Goal: Information Seeking & Learning: Learn about a topic

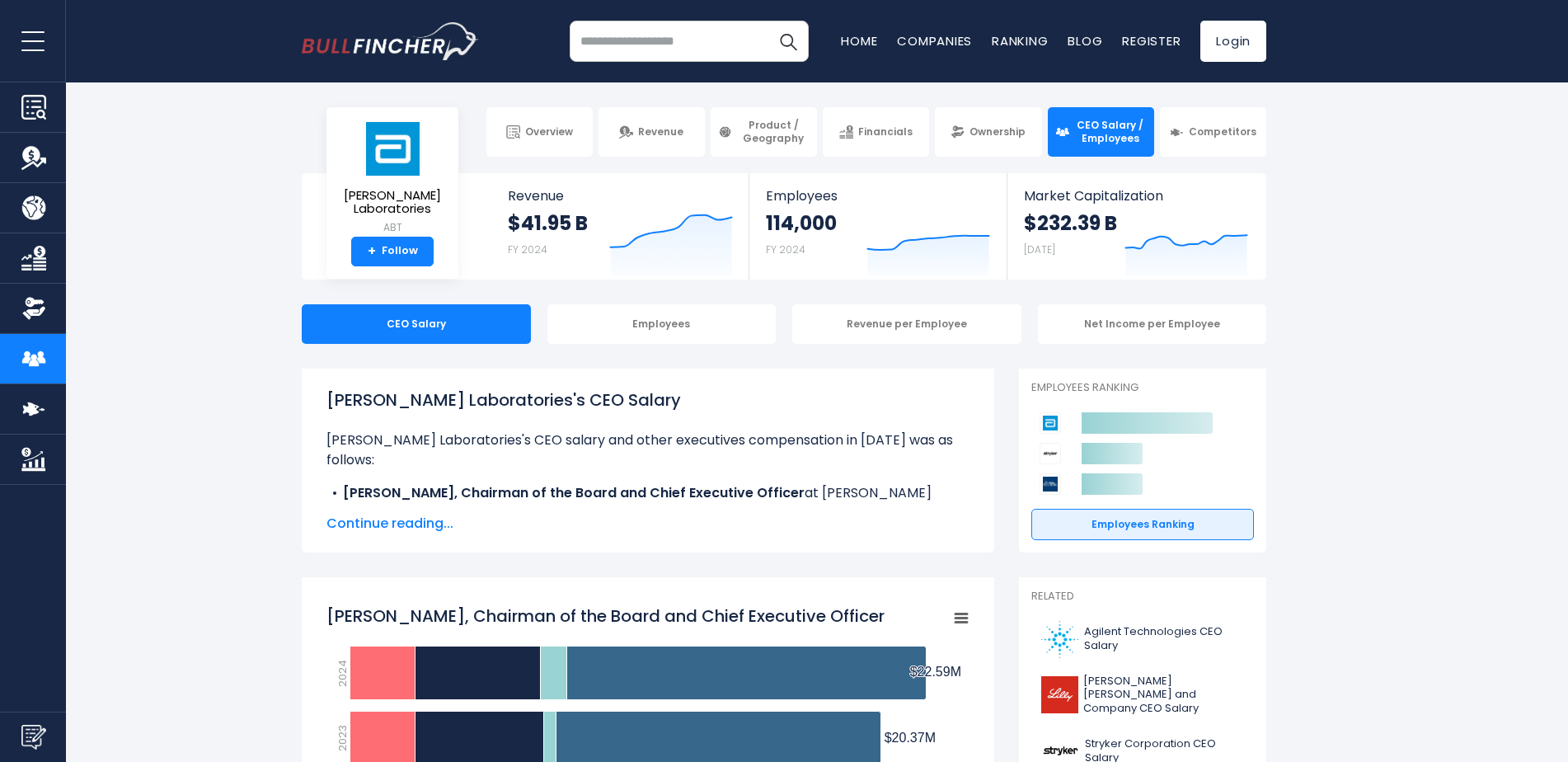
click at [408, 519] on span "Continue reading..." at bounding box center [648, 524] width 643 height 20
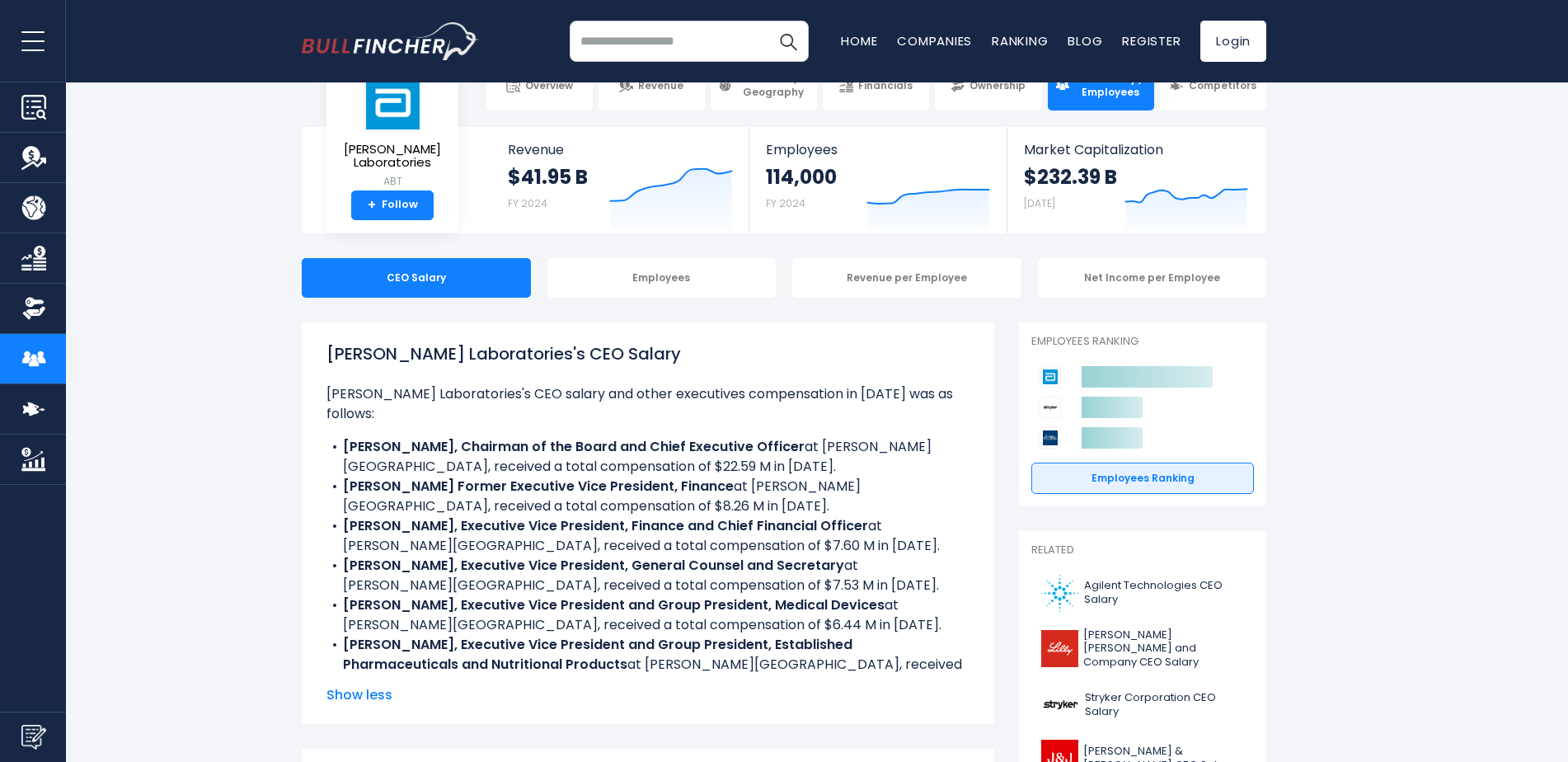
scroll to position [82, 0]
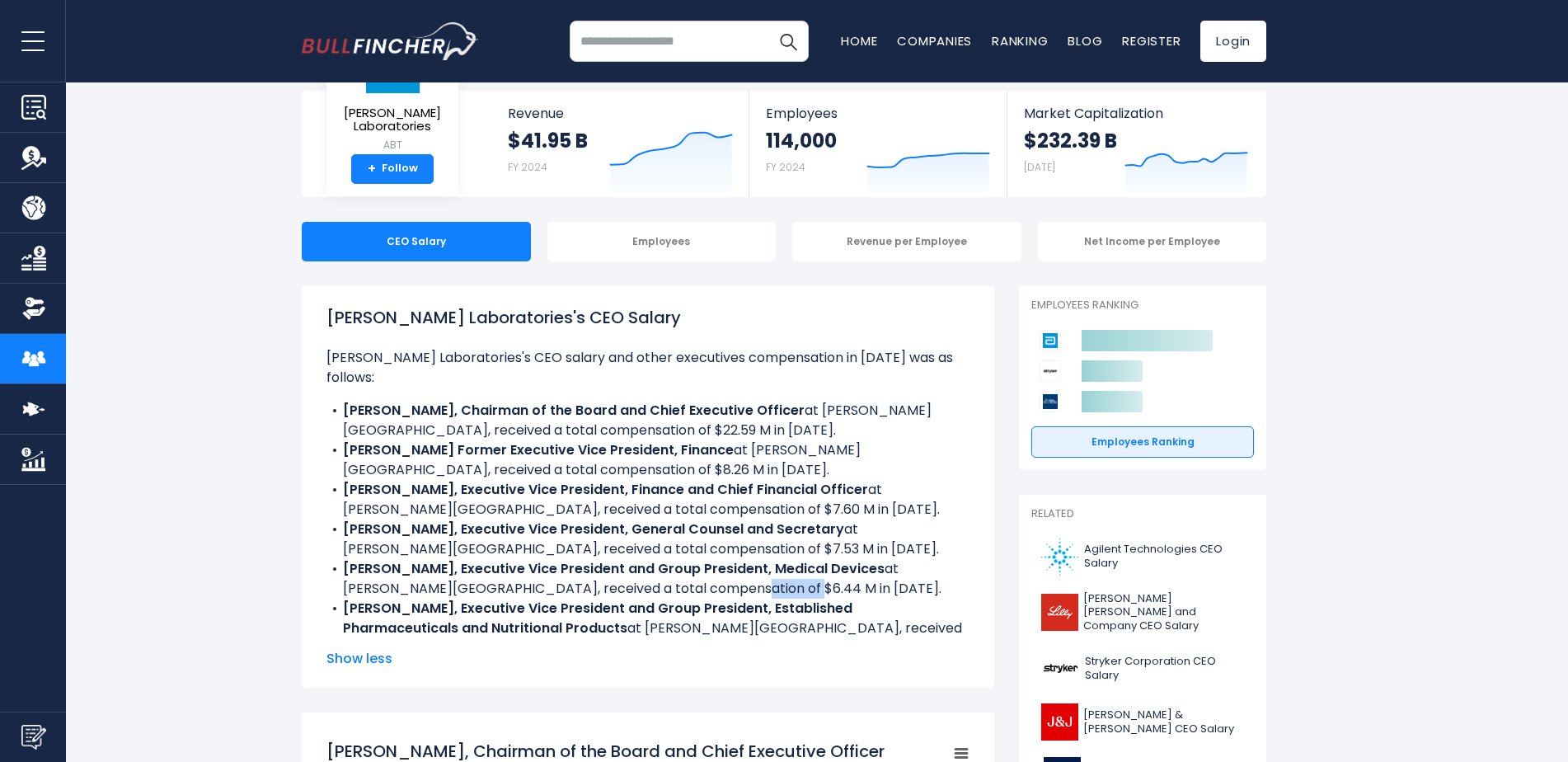
drag, startPoint x: 661, startPoint y: 568, endPoint x: 717, endPoint y: 564, distance: 56.1
click at [717, 564] on li "Lisa D. Earnhardt, Executive Vice President and Group President, Medical Device…" at bounding box center [648, 579] width 643 height 40
drag, startPoint x: 717, startPoint y: 564, endPoint x: 839, endPoint y: 568, distance: 122.1
click at [835, 568] on li "Lisa D. Earnhardt, Executive Vice President and Group President, Medical Device…" at bounding box center [648, 579] width 643 height 40
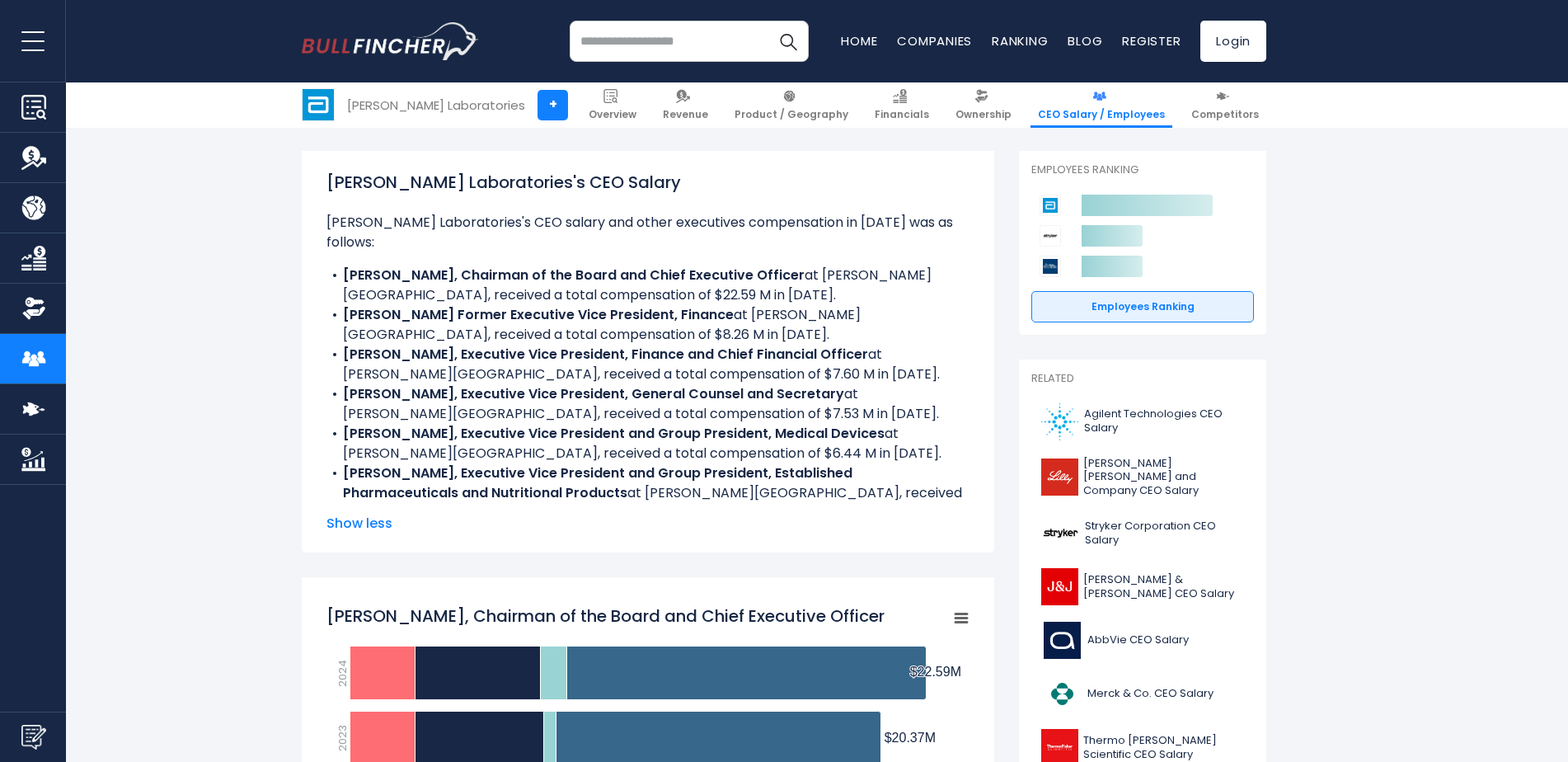
scroll to position [247, 0]
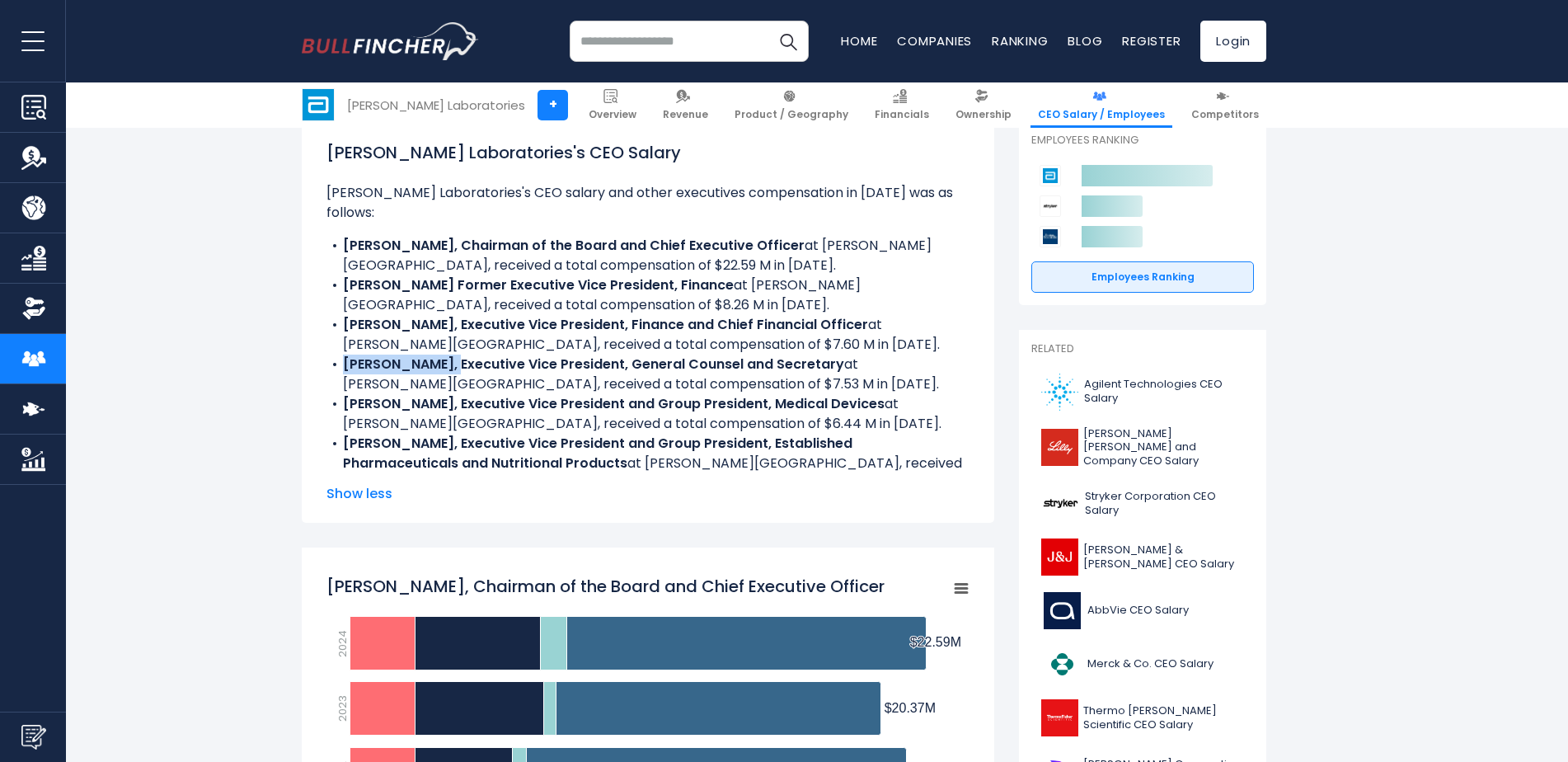
drag, startPoint x: 346, startPoint y: 340, endPoint x: 438, endPoint y: 345, distance: 92.1
click at [438, 354] on b "Hubert L. Allen, Executive Vice President, General Counsel and Secretary" at bounding box center [594, 364] width 501 height 19
drag, startPoint x: 438, startPoint y: 345, endPoint x: 460, endPoint y: 353, distance: 23.4
click at [460, 354] on b "Hubert L. Allen, Executive Vice President, General Counsel and Secretary" at bounding box center [594, 364] width 501 height 19
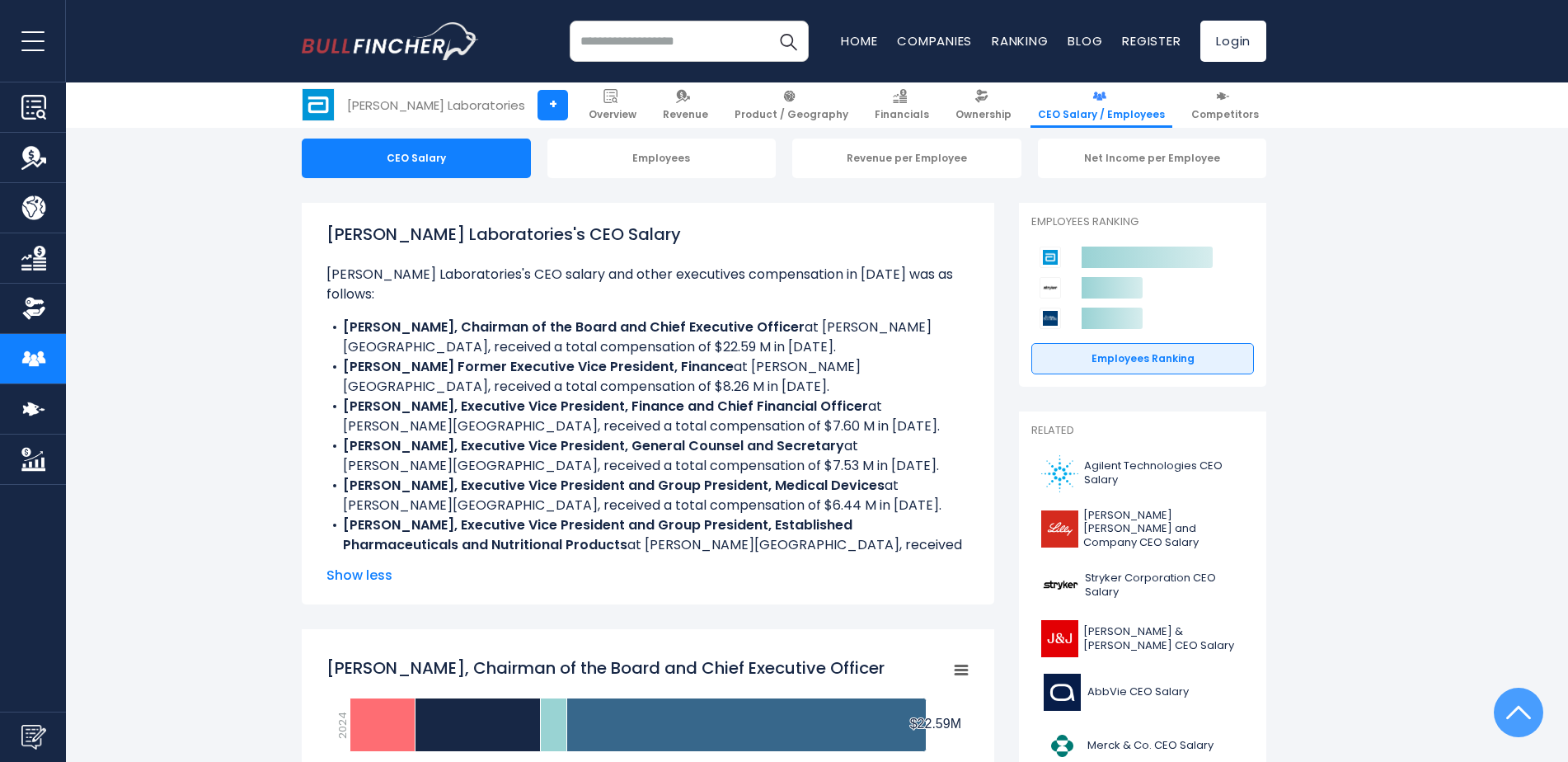
scroll to position [165, 0]
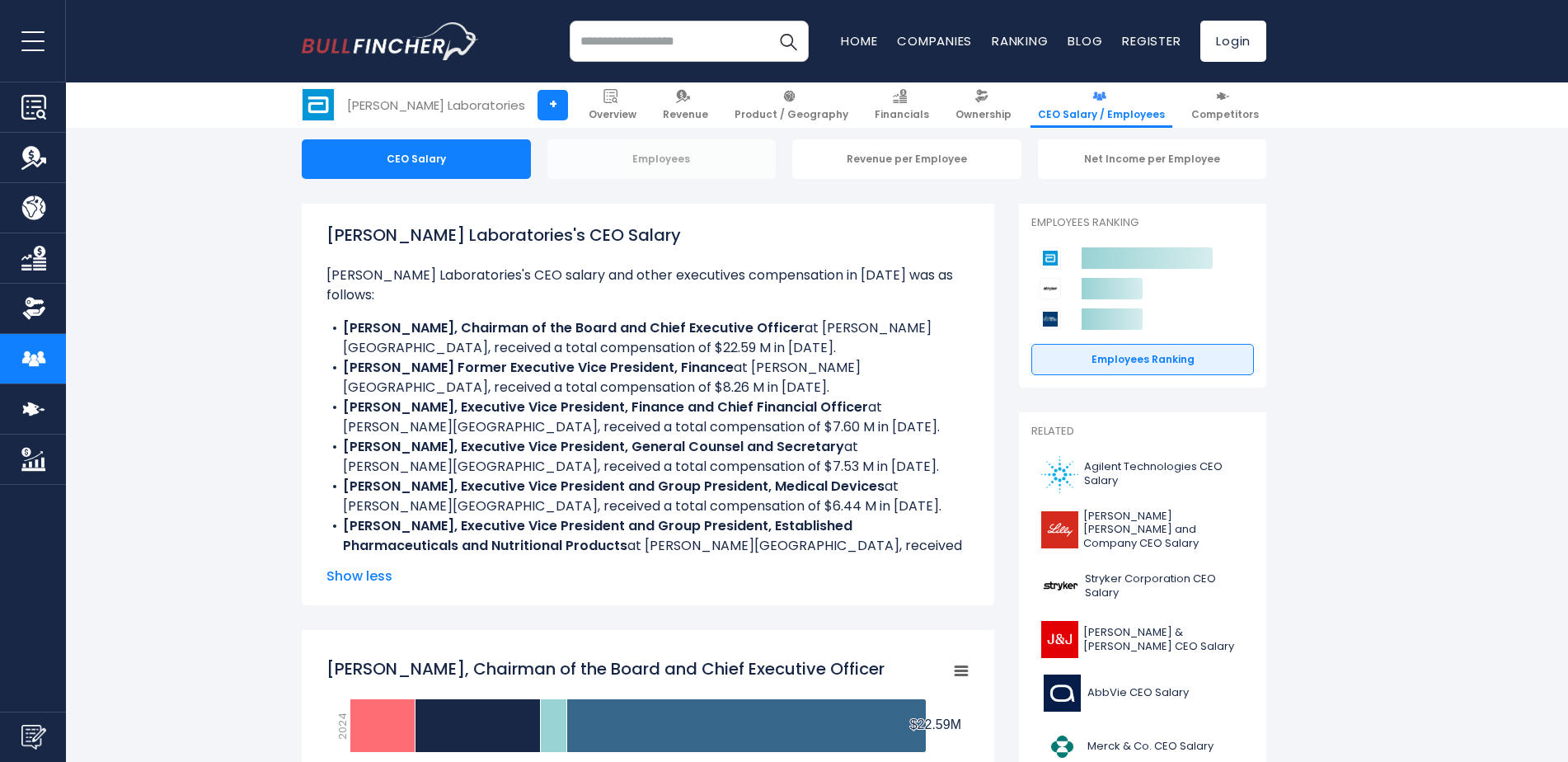
click at [701, 158] on div "Employees" at bounding box center [662, 159] width 229 height 40
click at [904, 168] on div "Revenue per Employee" at bounding box center [906, 159] width 229 height 40
click at [1196, 156] on div "Net Income per Employee" at bounding box center [1152, 159] width 229 height 40
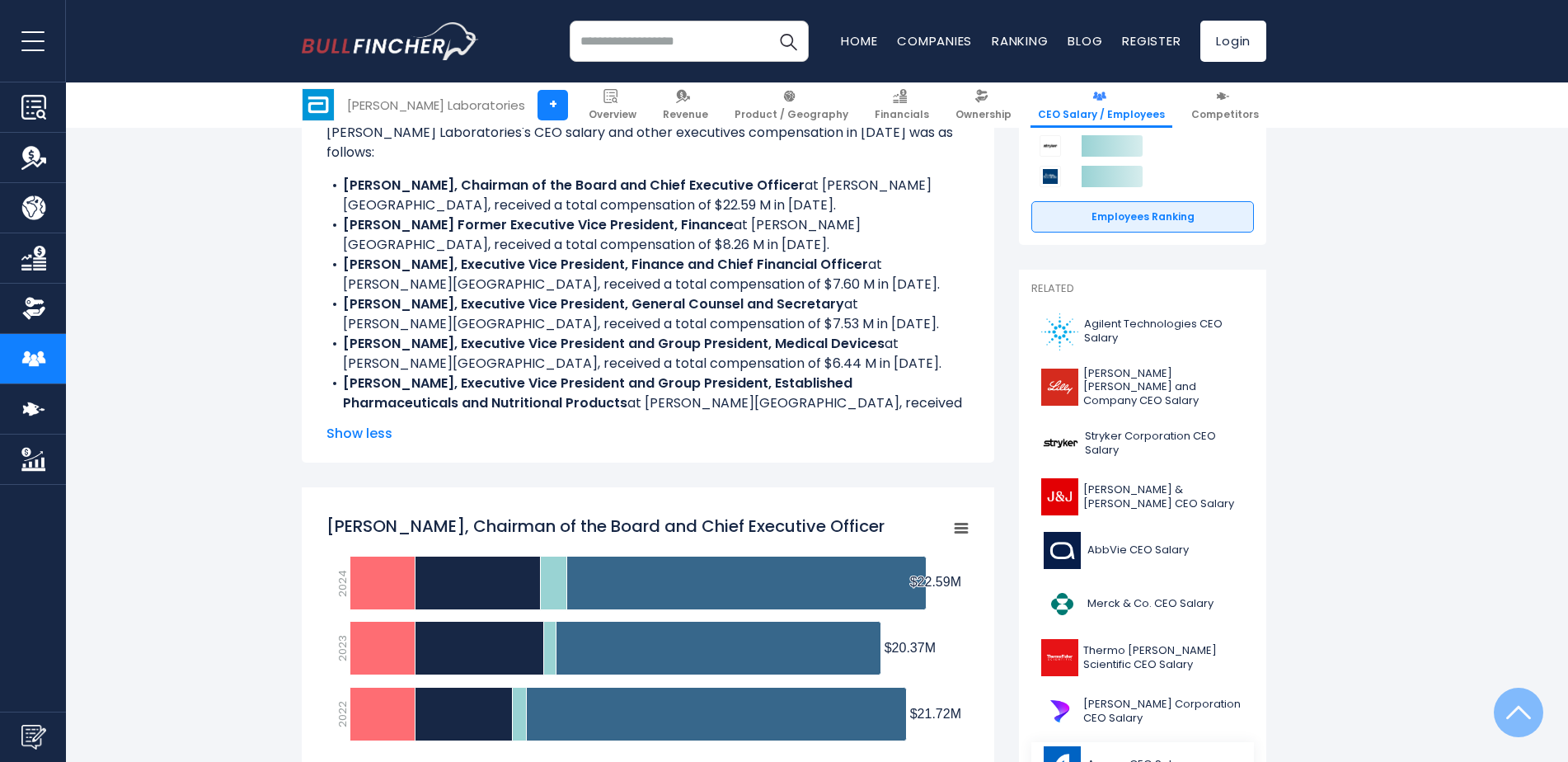
scroll to position [495, 0]
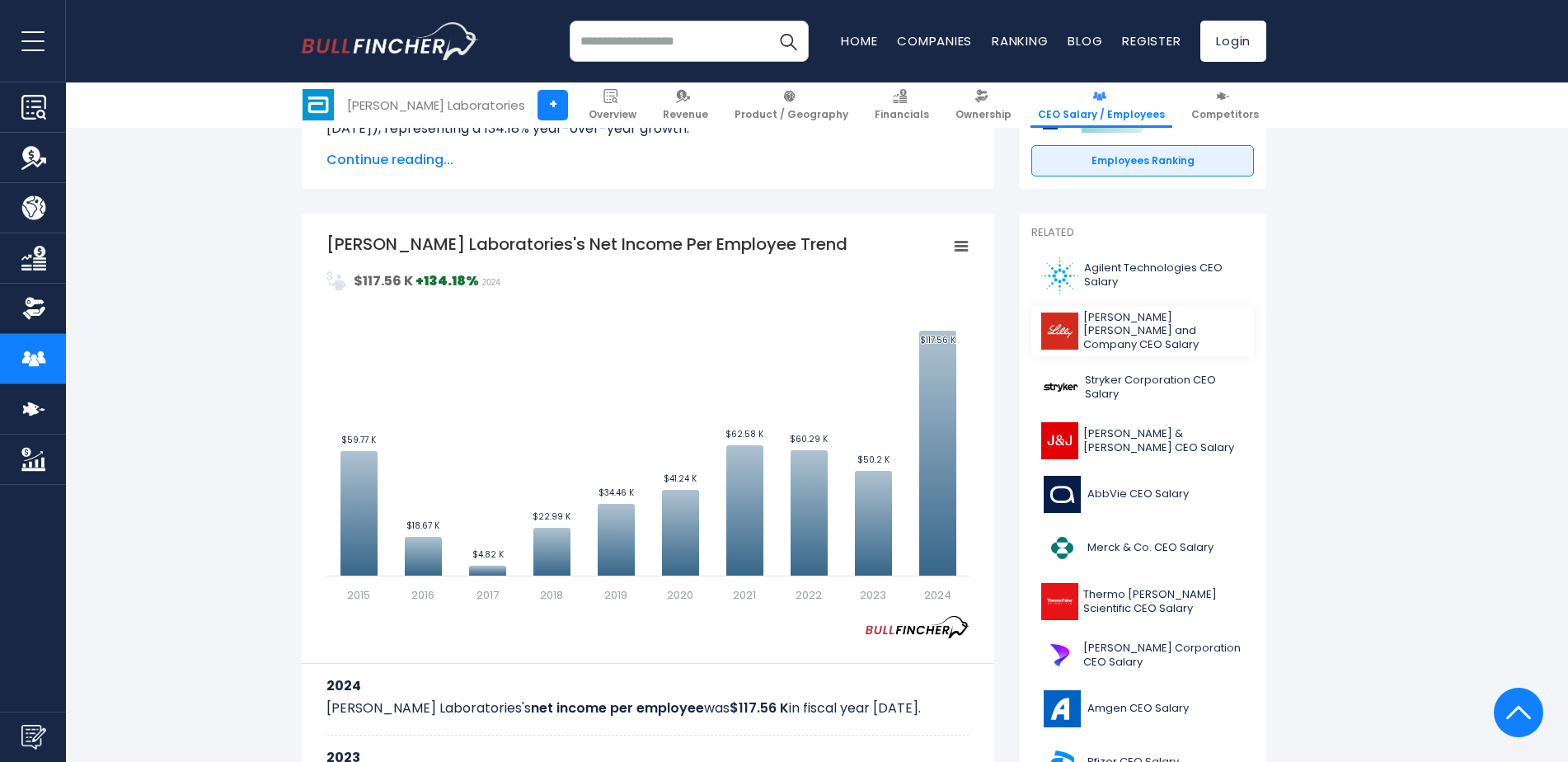
scroll to position [247, 0]
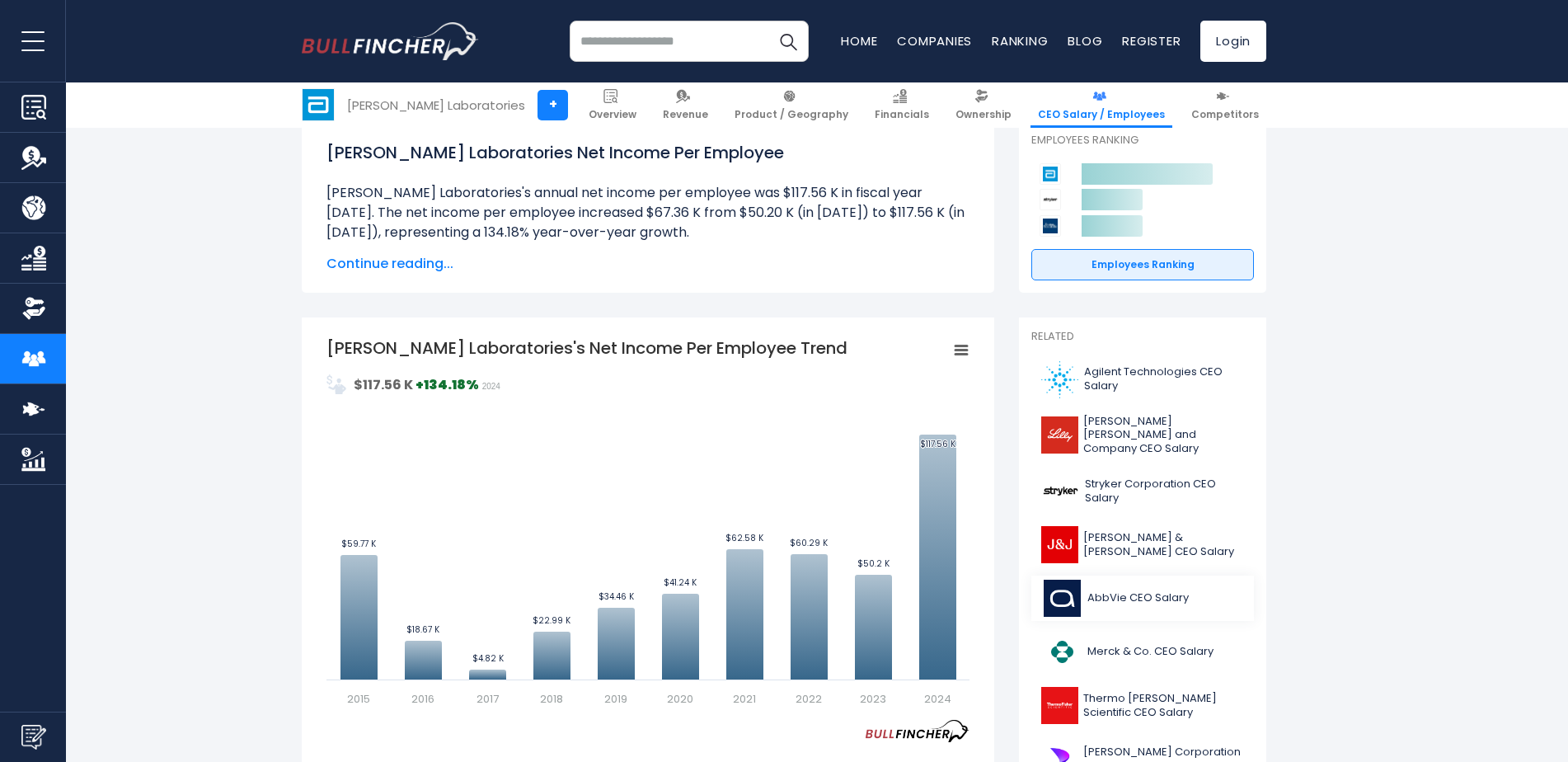
click at [1140, 594] on span "AbbVie CEO Salary" at bounding box center [1138, 598] width 101 height 14
